Goal: Information Seeking & Learning: Check status

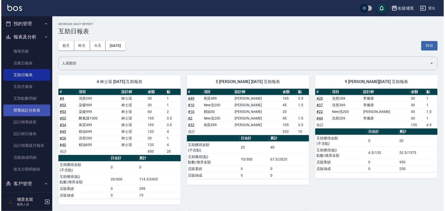
scroll to position [105, 0]
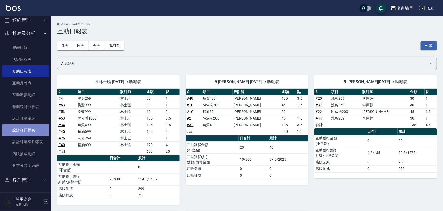
click at [30, 127] on link "設計師日報表" at bounding box center [25, 130] width 47 height 12
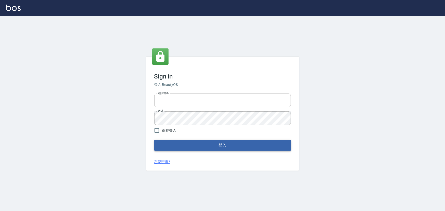
type input "2988528"
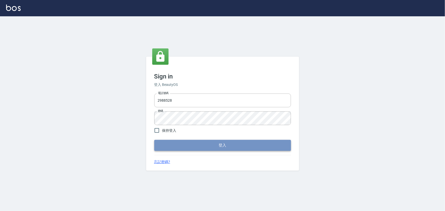
click at [182, 147] on button "登入" at bounding box center [222, 145] width 137 height 11
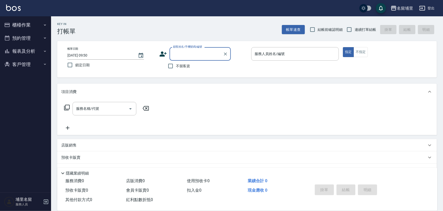
click at [25, 50] on button "報表及分析" at bounding box center [25, 51] width 47 height 13
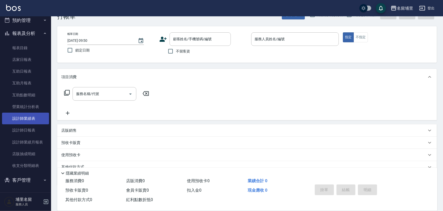
scroll to position [23, 0]
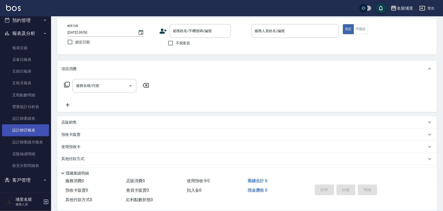
click at [29, 129] on link "設計師日報表" at bounding box center [25, 130] width 47 height 12
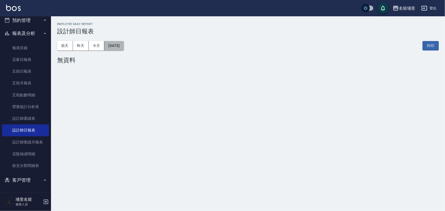
click at [122, 46] on button "[DATE]" at bounding box center [113, 45] width 19 height 9
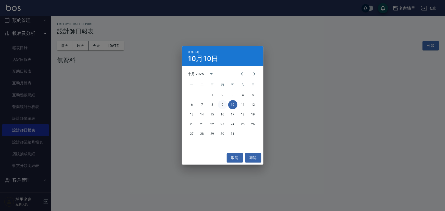
click at [222, 105] on button "9" at bounding box center [222, 104] width 9 height 9
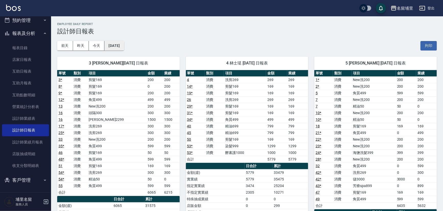
click at [122, 47] on button "[DATE]" at bounding box center [113, 45] width 19 height 9
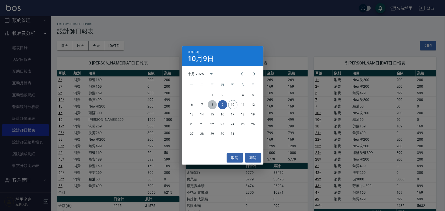
click at [211, 105] on button "8" at bounding box center [212, 104] width 9 height 9
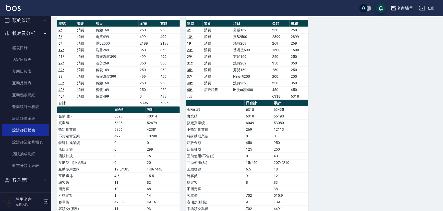
scroll to position [301, 0]
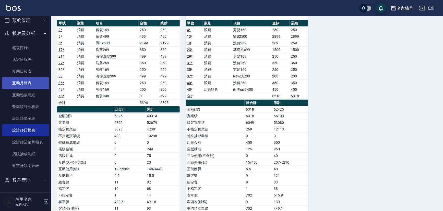
click at [29, 84] on link "互助月報表" at bounding box center [25, 83] width 47 height 12
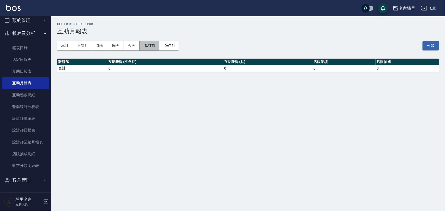
click at [152, 49] on button "[DATE]" at bounding box center [150, 45] width 20 height 9
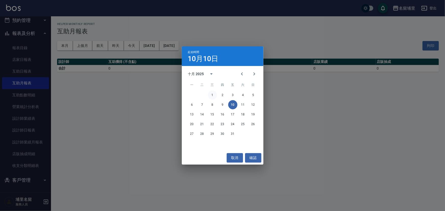
click at [211, 95] on button "1" at bounding box center [212, 95] width 9 height 9
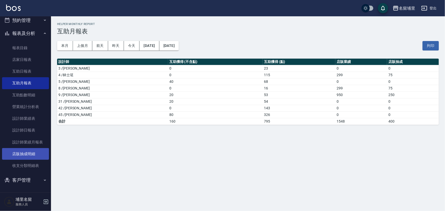
click at [26, 153] on link "店販抽成明細" at bounding box center [25, 154] width 47 height 12
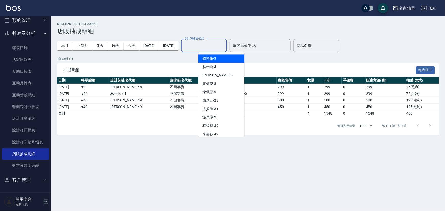
click at [222, 48] on input "設計師編號/姓名" at bounding box center [203, 45] width 41 height 9
click at [221, 60] on div "[PERSON_NAME]-3" at bounding box center [221, 58] width 46 height 8
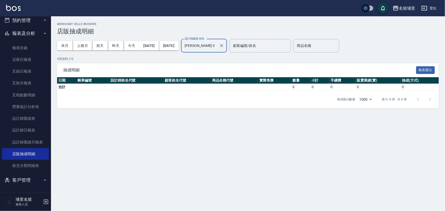
click at [217, 44] on input "[PERSON_NAME]-3" at bounding box center [200, 45] width 34 height 9
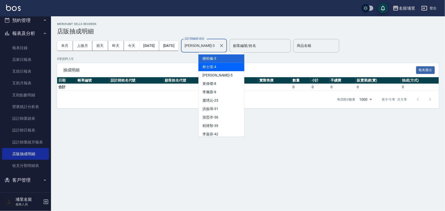
click at [221, 66] on div "林士珽 -4" at bounding box center [221, 67] width 46 height 8
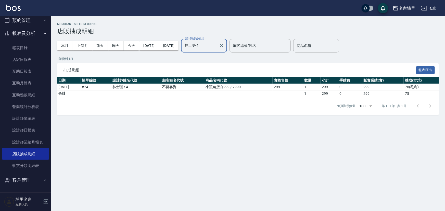
click at [217, 44] on input "林士珽-4" at bounding box center [200, 45] width 34 height 9
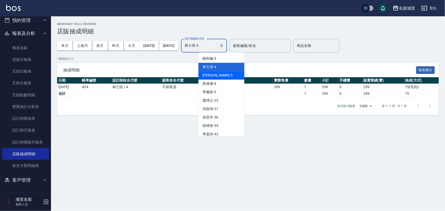
click at [210, 73] on span "[PERSON_NAME] -5" at bounding box center [218, 75] width 30 height 5
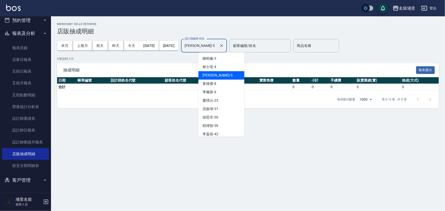
drag, startPoint x: 218, startPoint y: 47, endPoint x: 215, endPoint y: 64, distance: 17.2
click at [217, 47] on input "[PERSON_NAME]-5" at bounding box center [200, 45] width 34 height 9
click at [214, 87] on div "[PERSON_NAME]-8" at bounding box center [221, 84] width 46 height 8
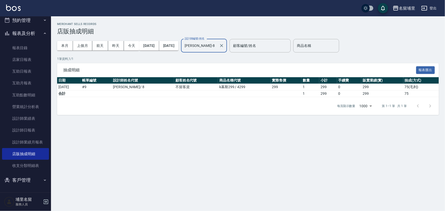
click at [217, 47] on input "[PERSON_NAME]-8" at bounding box center [200, 45] width 34 height 9
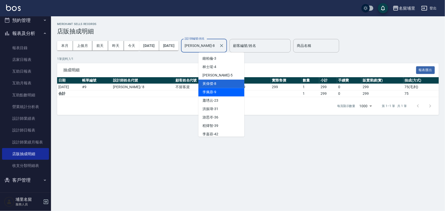
click at [217, 89] on div "[PERSON_NAME]-9" at bounding box center [221, 92] width 46 height 8
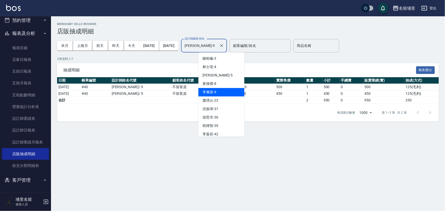
click at [217, 45] on input "[PERSON_NAME]-9" at bounding box center [200, 45] width 34 height 9
click at [212, 104] on div "[PERSON_NAME]-23" at bounding box center [221, 100] width 46 height 8
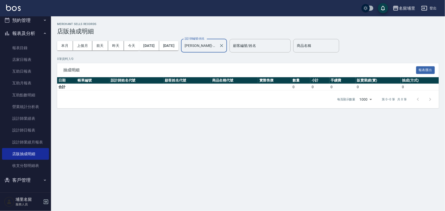
click at [217, 48] on input "[PERSON_NAME]-23" at bounding box center [200, 45] width 34 height 9
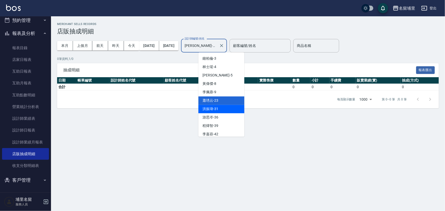
click at [207, 107] on span "[PERSON_NAME]-31" at bounding box center [211, 108] width 16 height 5
click at [213, 44] on input "[PERSON_NAME]-31" at bounding box center [200, 45] width 34 height 9
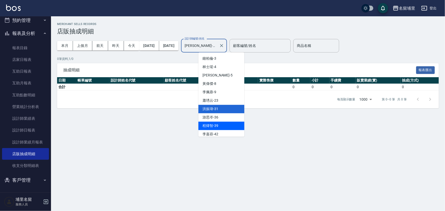
click at [213, 126] on span "[PERSON_NAME]-39" at bounding box center [211, 125] width 16 height 5
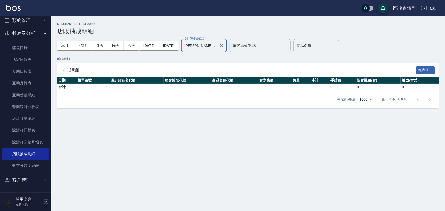
click at [217, 47] on input "[PERSON_NAME]-39" at bounding box center [200, 45] width 34 height 9
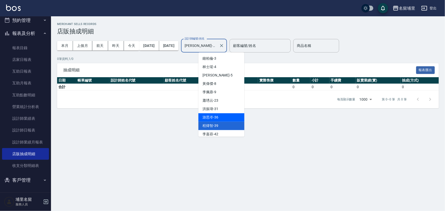
click at [219, 114] on div "[PERSON_NAME]-36" at bounding box center [221, 117] width 46 height 8
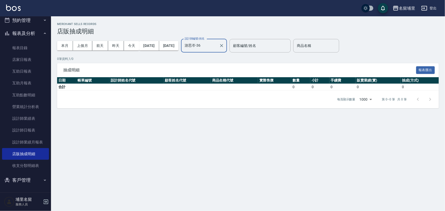
click at [216, 43] on input "游思岑-36" at bounding box center [200, 45] width 34 height 9
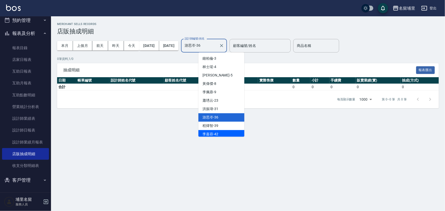
click at [214, 135] on span "[PERSON_NAME]-42" at bounding box center [211, 134] width 16 height 5
type input "[PERSON_NAME]-42"
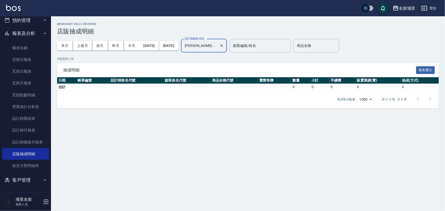
click at [217, 47] on input "[PERSON_NAME]-42" at bounding box center [200, 45] width 34 height 9
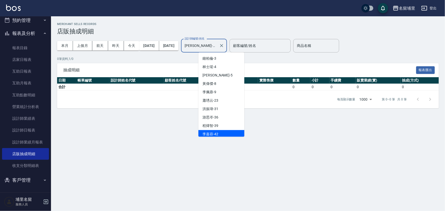
scroll to position [2, 0]
click at [224, 46] on icon "Clear" at bounding box center [221, 45] width 5 height 5
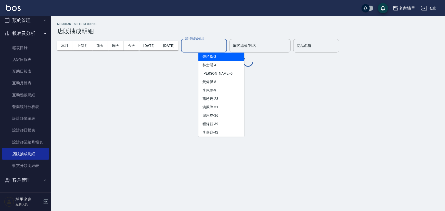
click at [265, 24] on h2 "Merchant Sells Records" at bounding box center [248, 23] width 382 height 3
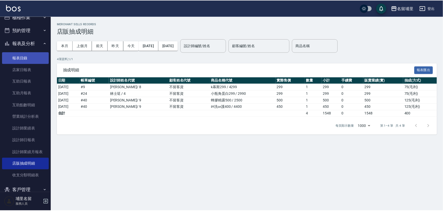
scroll to position [0, 0]
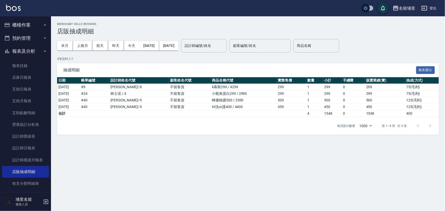
click at [20, 24] on button "櫃檯作業" at bounding box center [25, 24] width 47 height 13
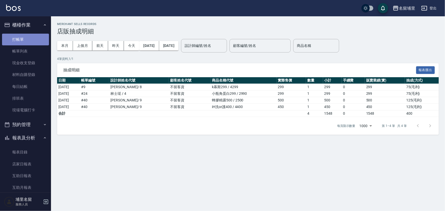
click at [26, 37] on link "打帳單" at bounding box center [25, 40] width 47 height 12
